Goal: Check status

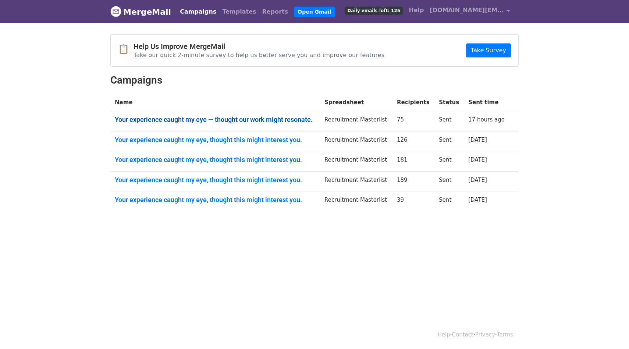
click at [277, 118] on link "Your experience caught my eye — thought our work might resonate." at bounding box center [215, 119] width 201 height 8
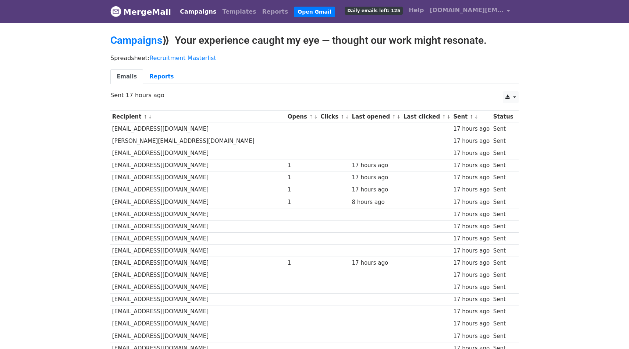
click at [314, 118] on link "↓" at bounding box center [316, 117] width 4 height 6
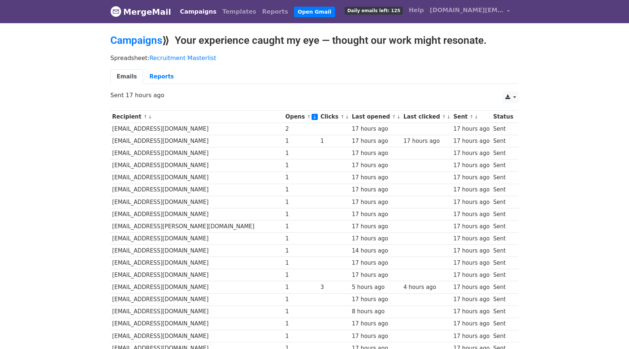
click at [242, 67] on div "Spreadsheet: Recruitment Masterlist Emails Reports" at bounding box center [314, 70] width 419 height 41
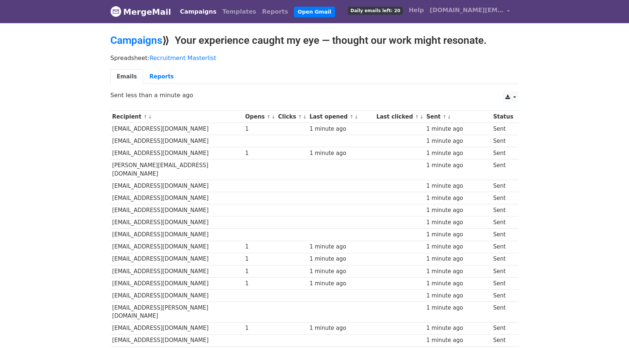
click at [271, 119] on link "↓" at bounding box center [273, 117] width 4 height 6
